Goal: Find specific page/section: Find specific page/section

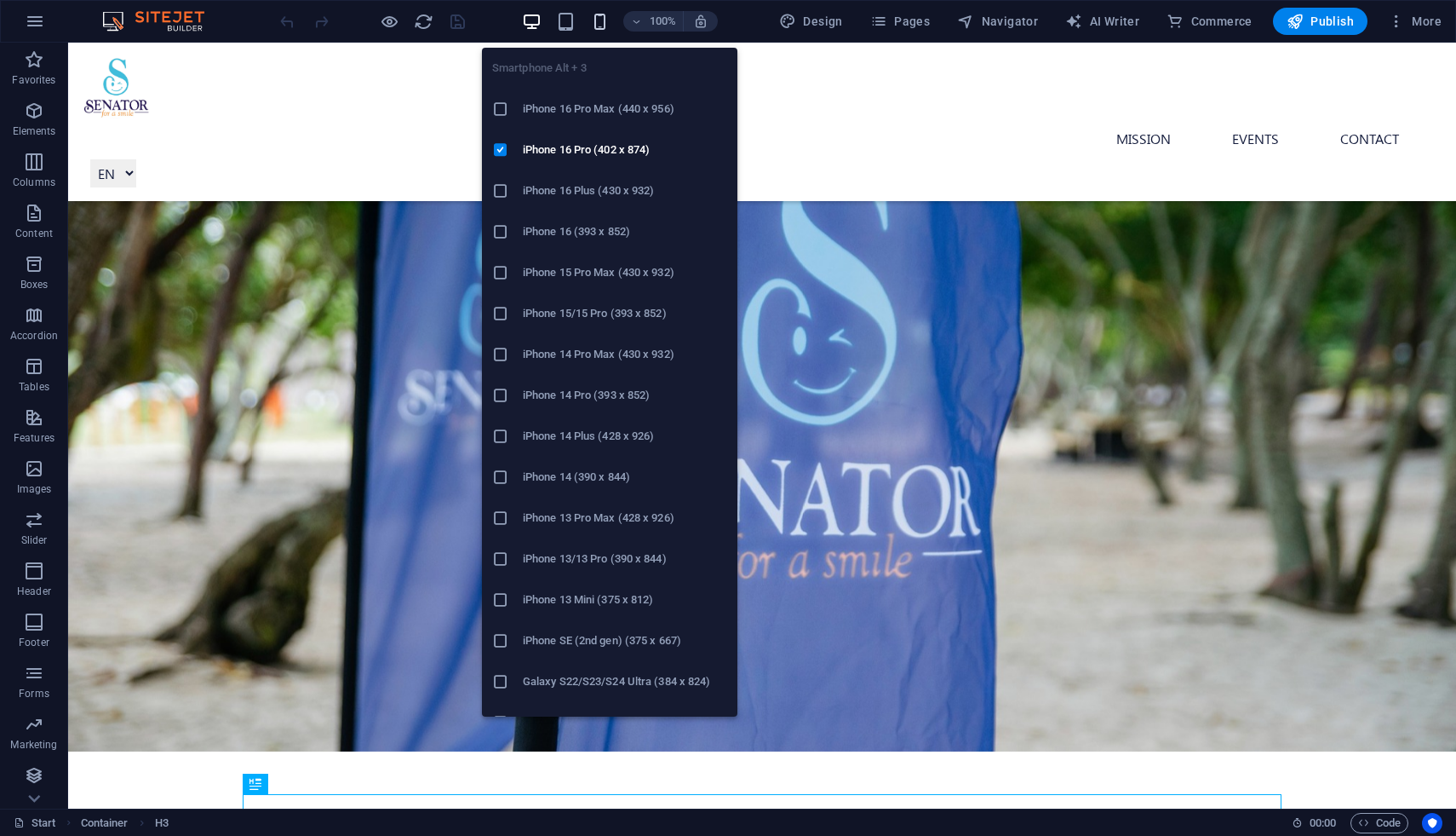
click at [600, 32] on icon "button" at bounding box center [600, 22] width 20 height 20
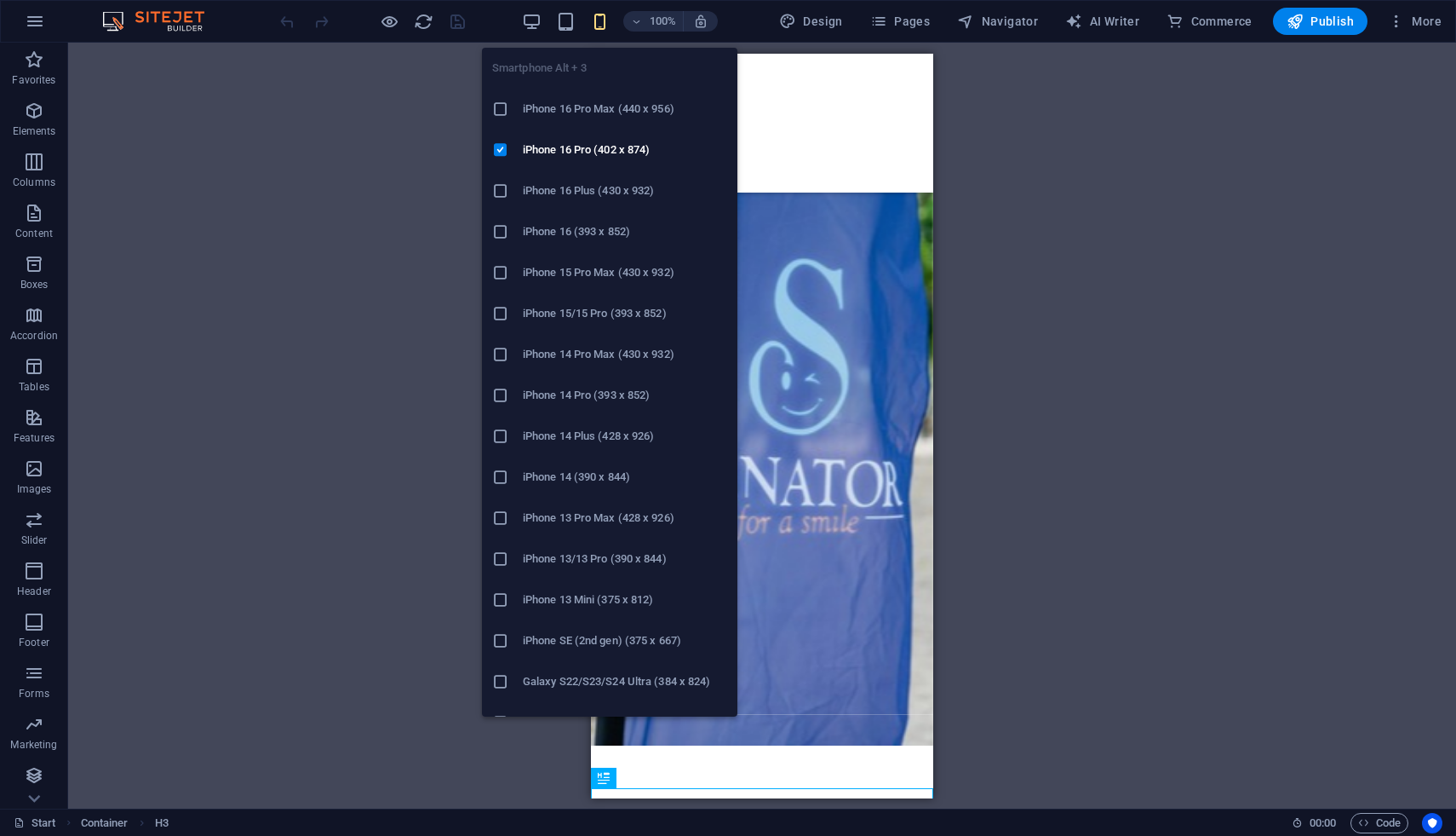
click at [600, 32] on icon "button" at bounding box center [600, 22] width 20 height 20
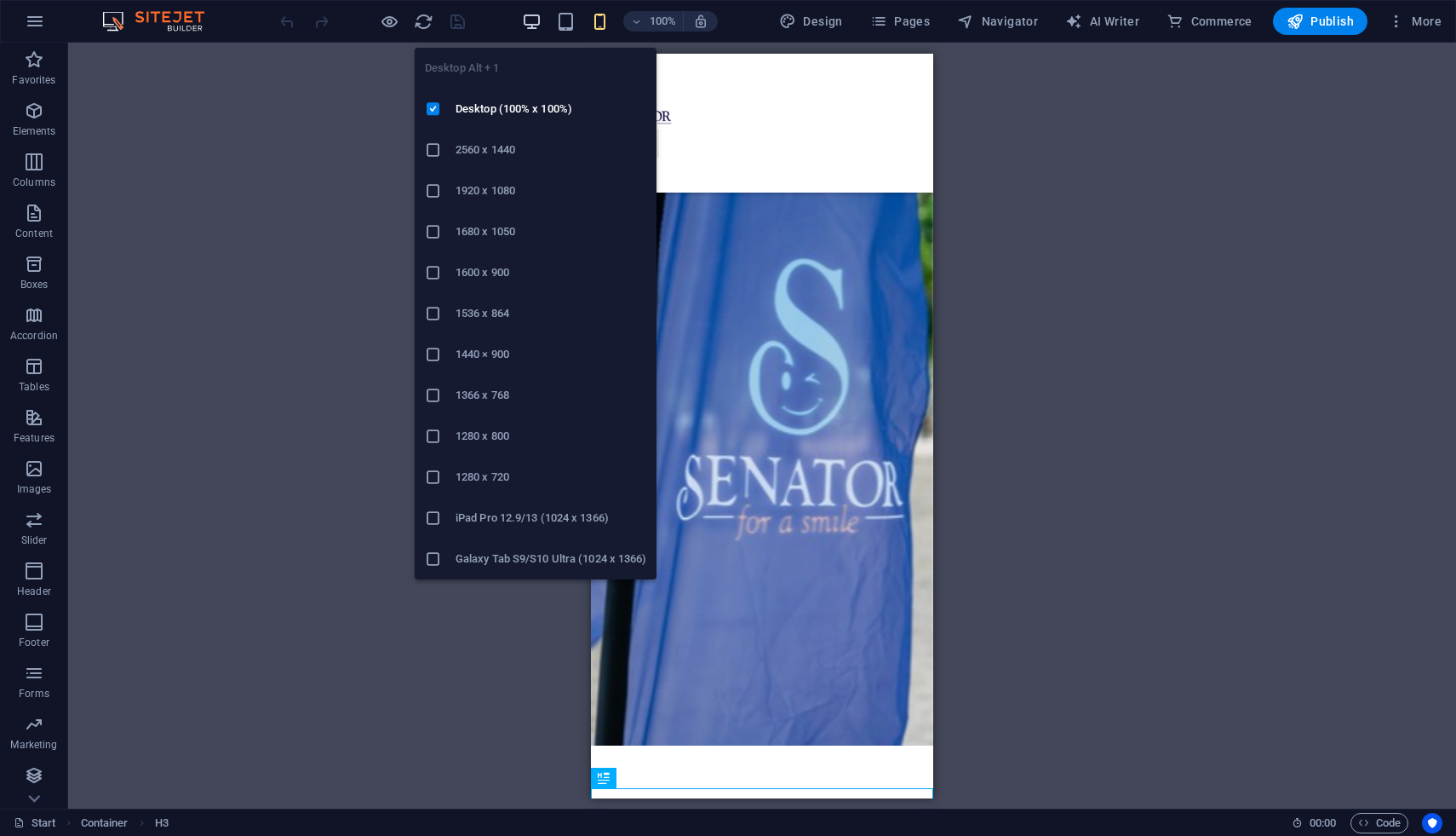
click at [528, 28] on icon "button" at bounding box center [532, 22] width 20 height 20
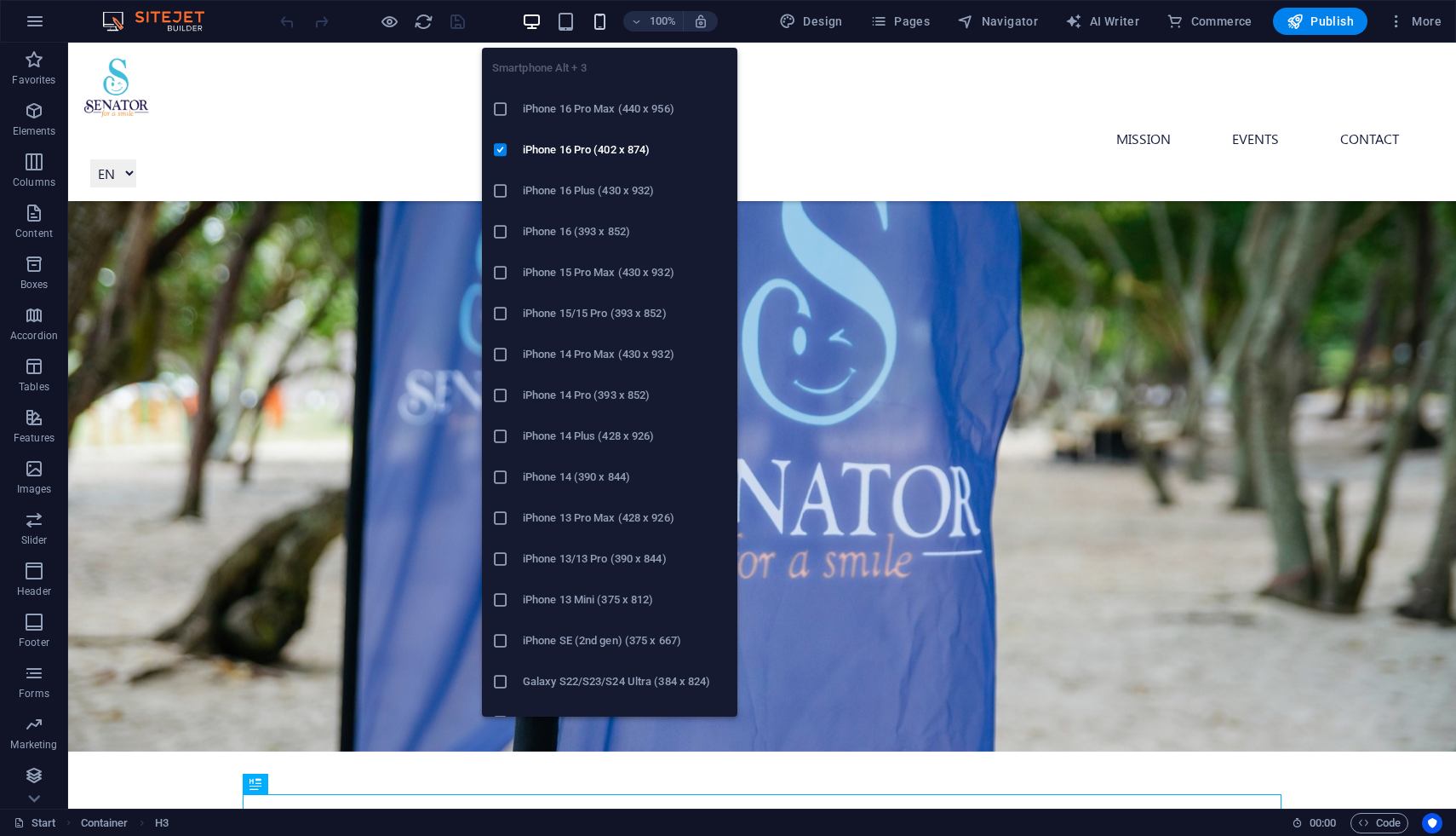
click at [596, 24] on icon "button" at bounding box center [600, 22] width 20 height 20
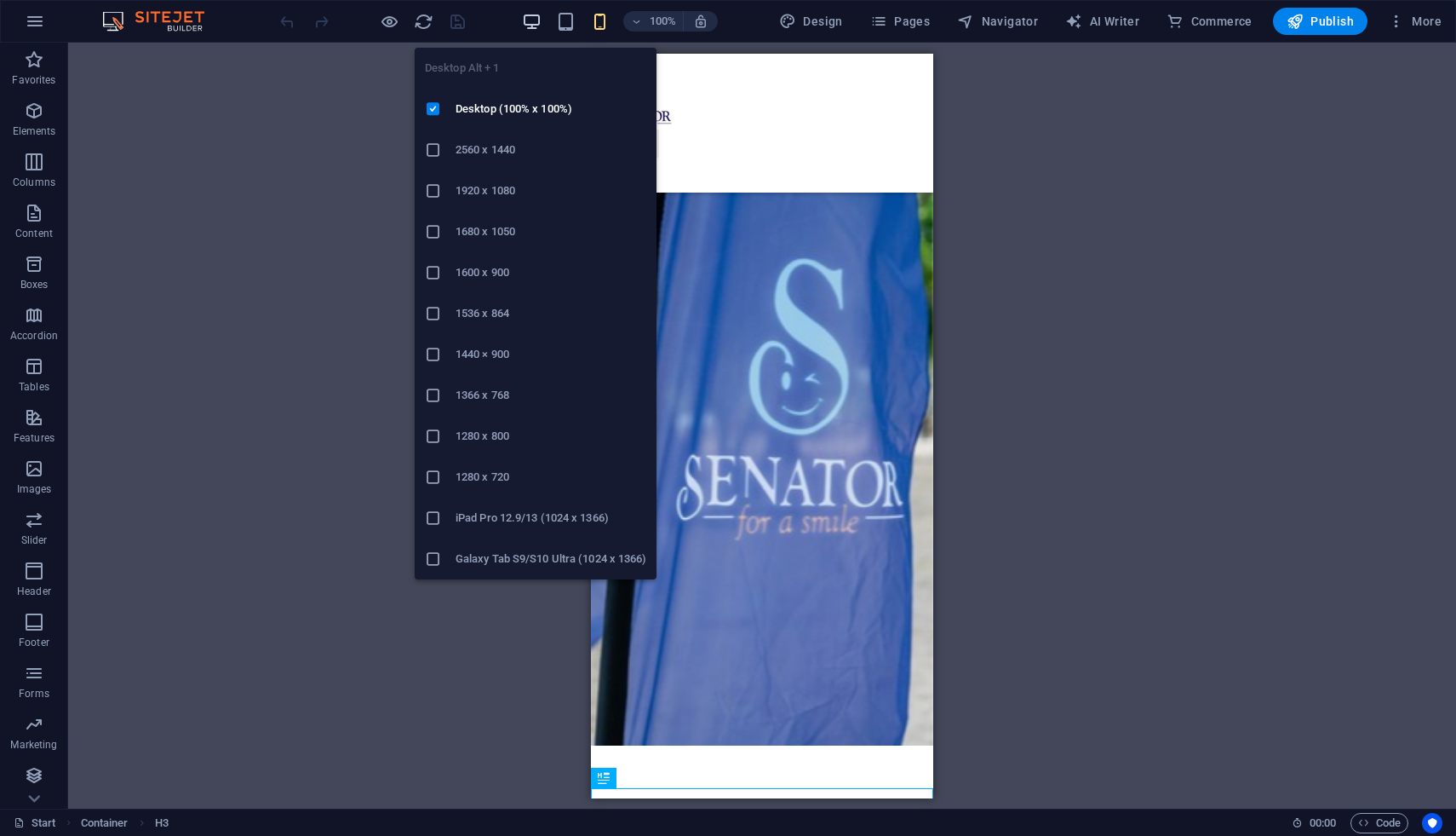
click at [541, 20] on icon "button" at bounding box center [532, 22] width 20 height 20
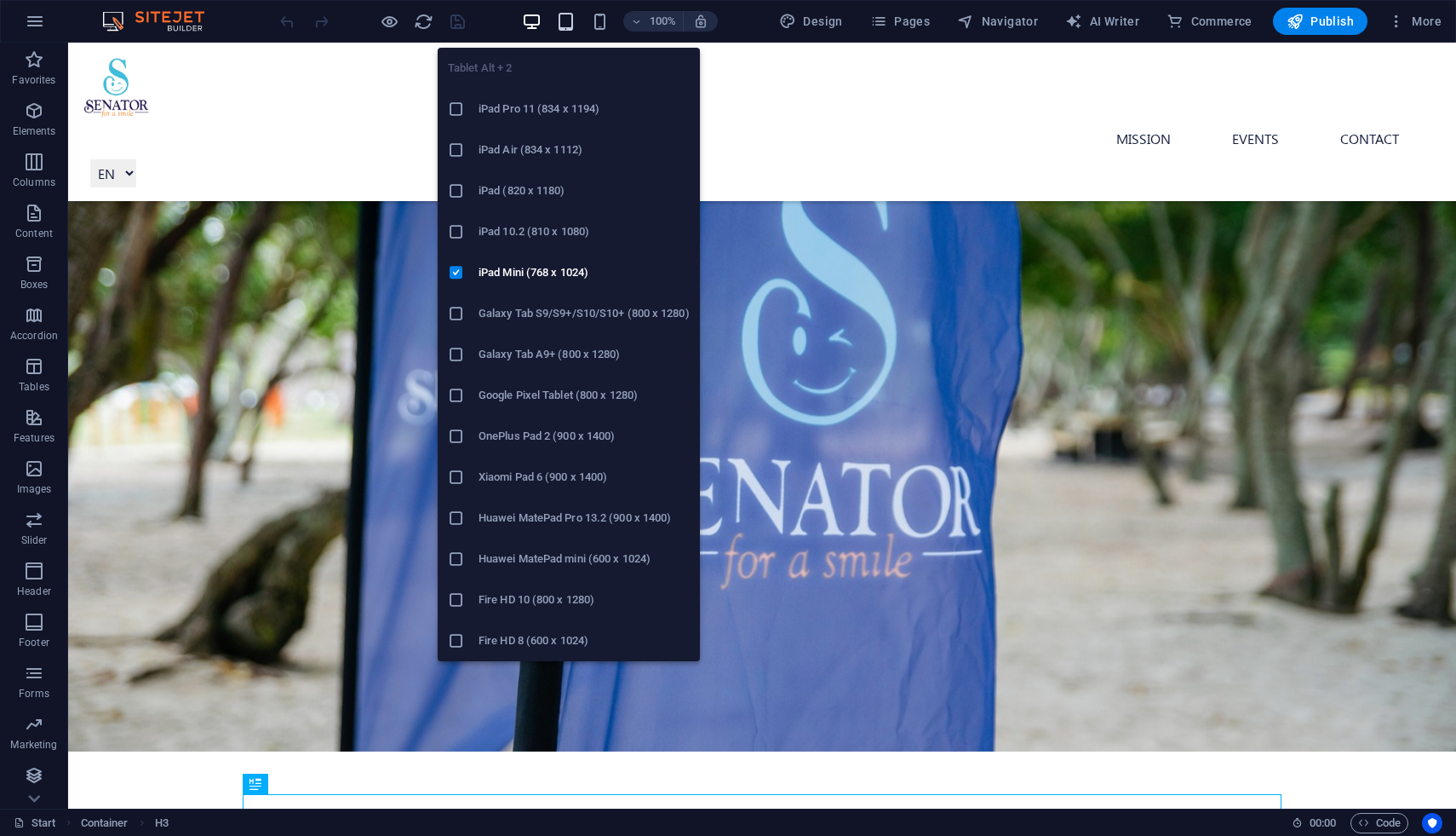
click at [576, 24] on icon "button" at bounding box center [566, 22] width 20 height 20
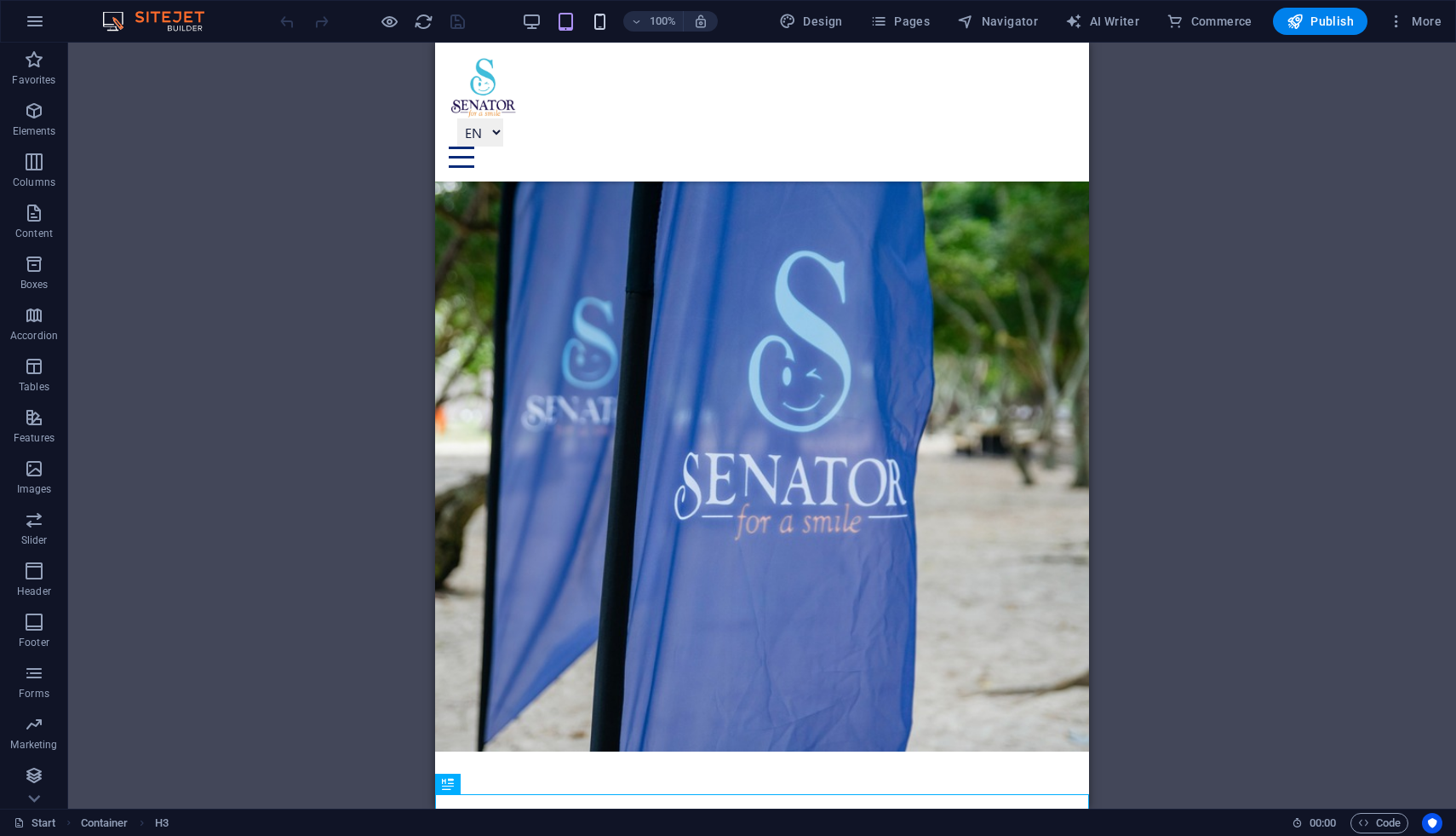
click at [604, 24] on icon "button" at bounding box center [600, 22] width 20 height 20
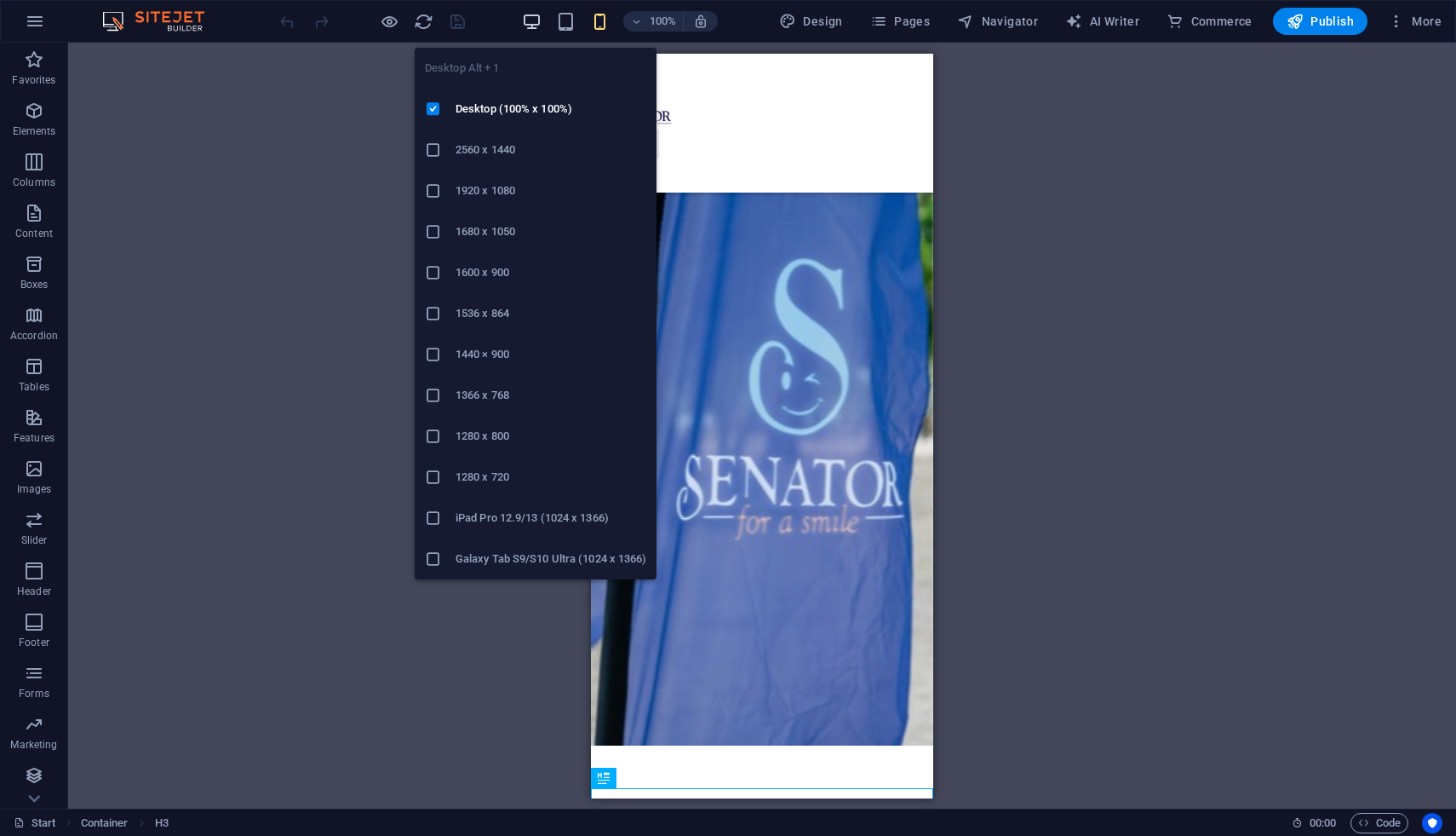
click at [541, 24] on icon "button" at bounding box center [532, 22] width 20 height 20
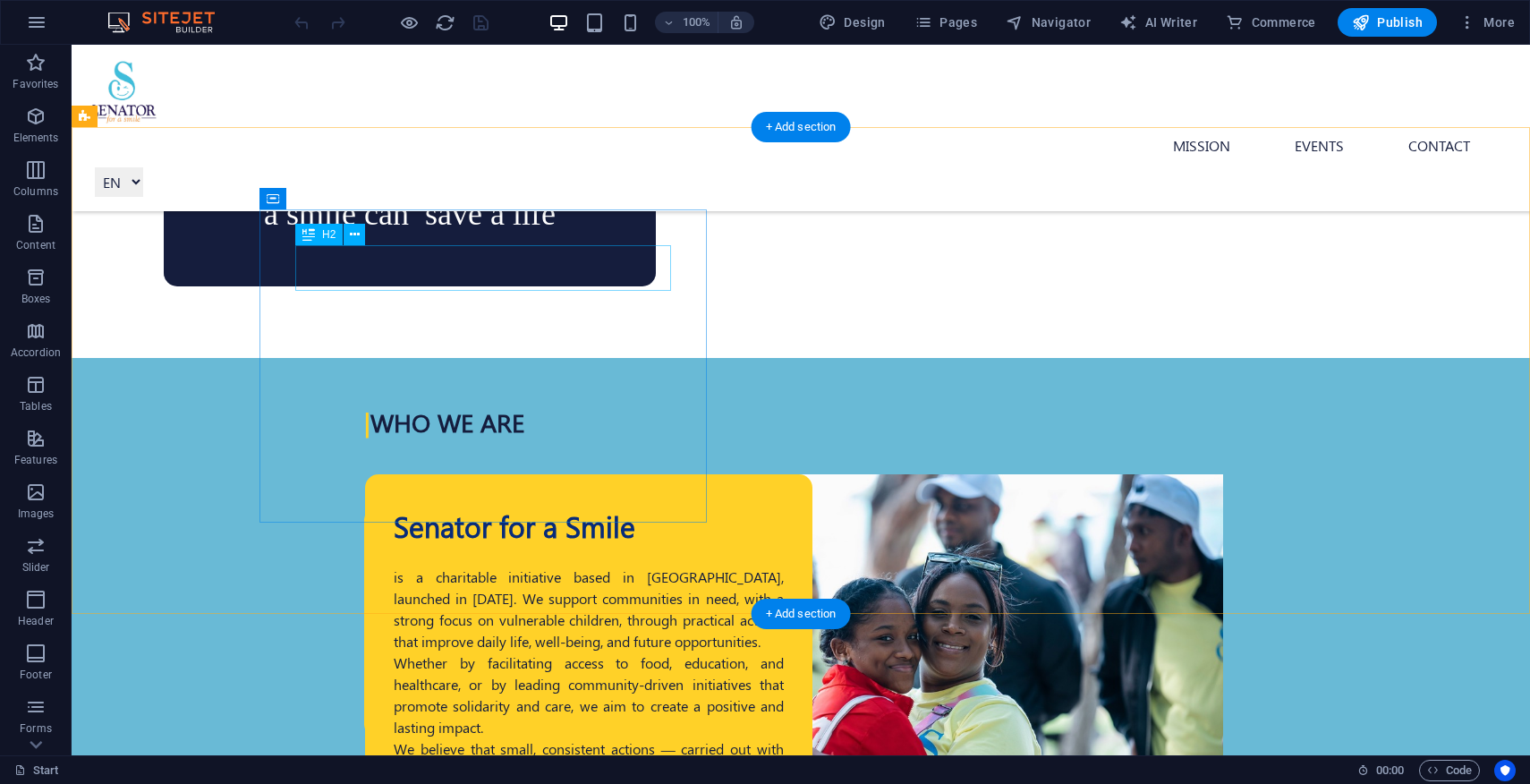
scroll to position [676, 0]
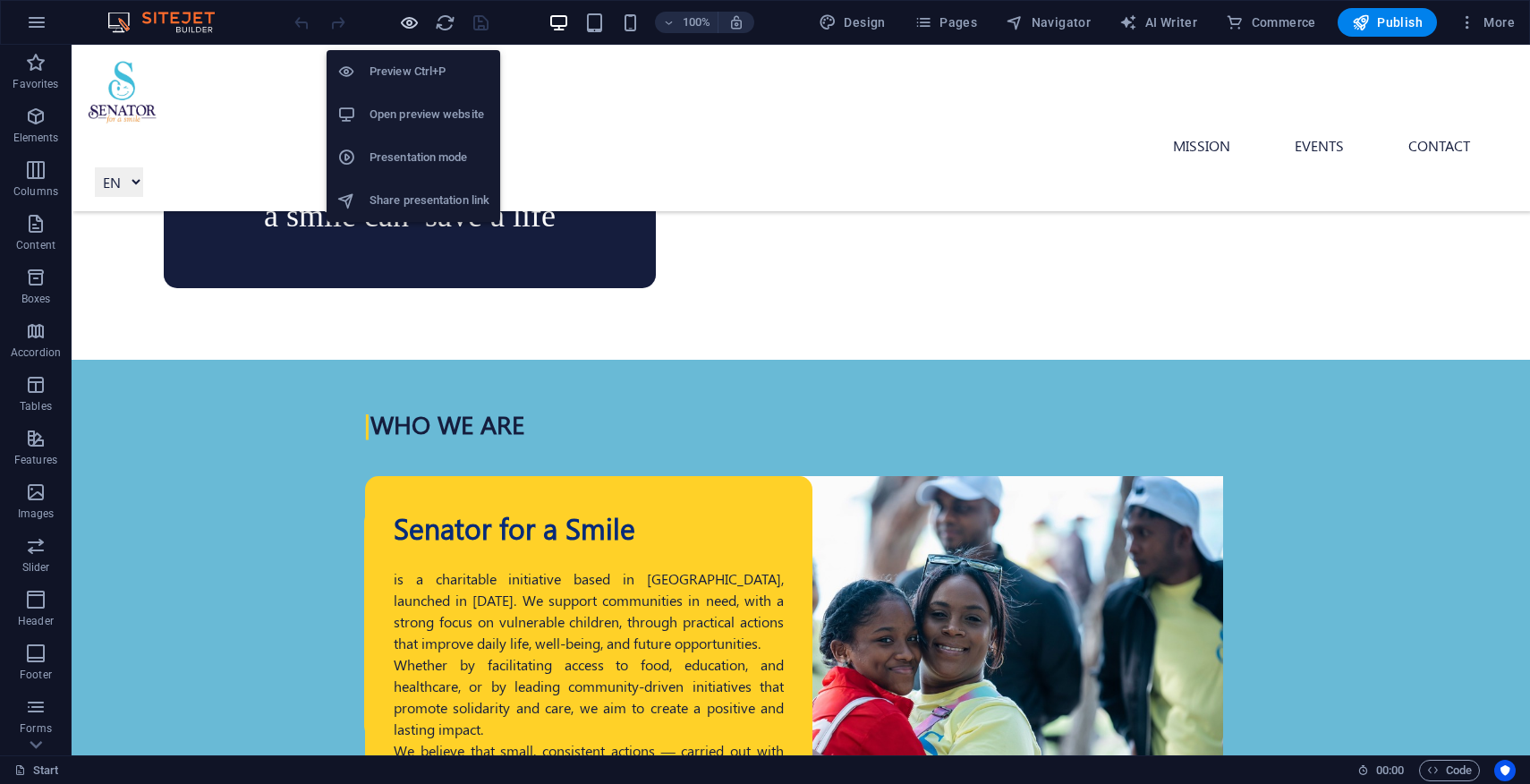
click at [415, 22] on icon "button" at bounding box center [409, 23] width 21 height 21
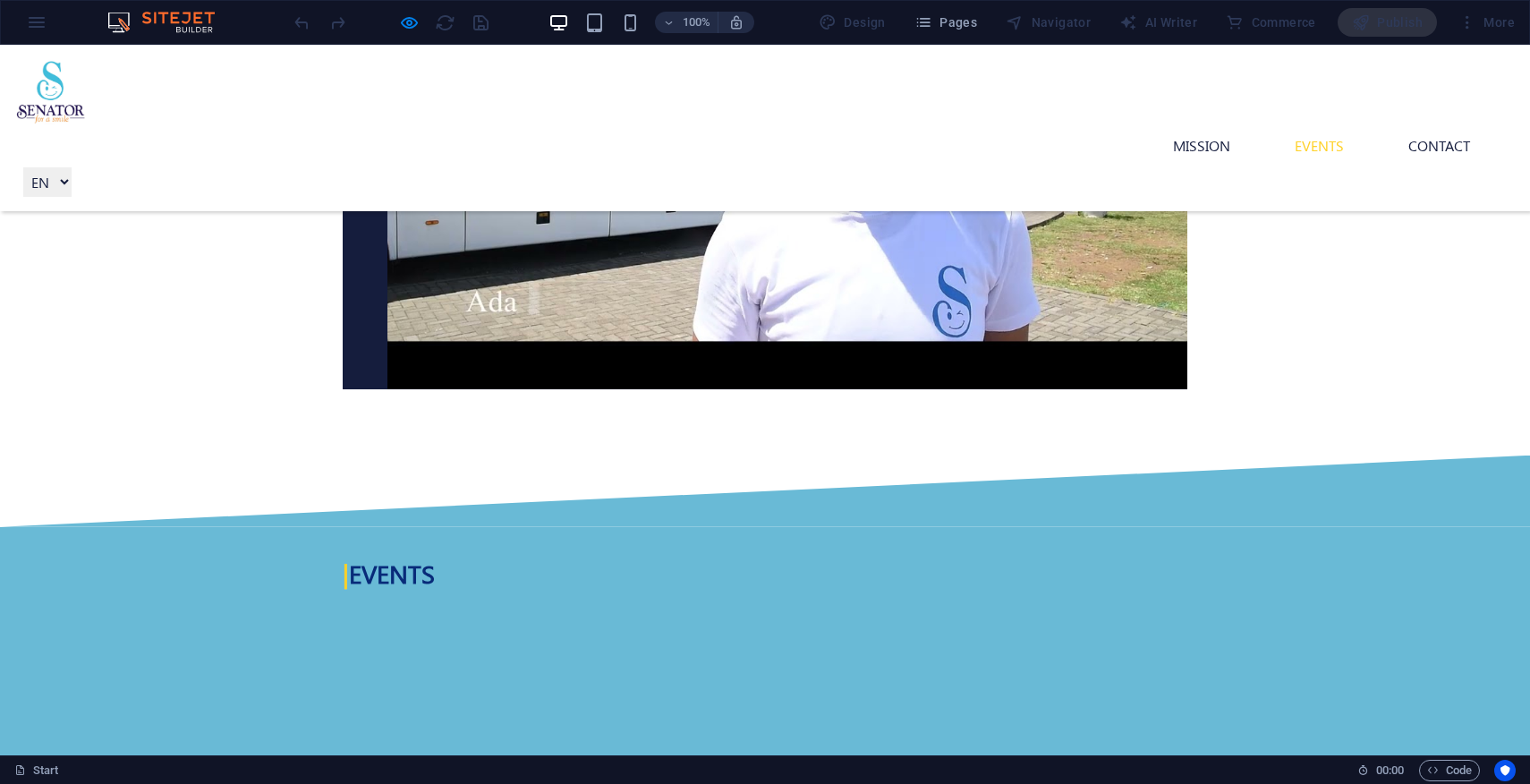
scroll to position [2176, 0]
